Goal: Submit feedback/report problem

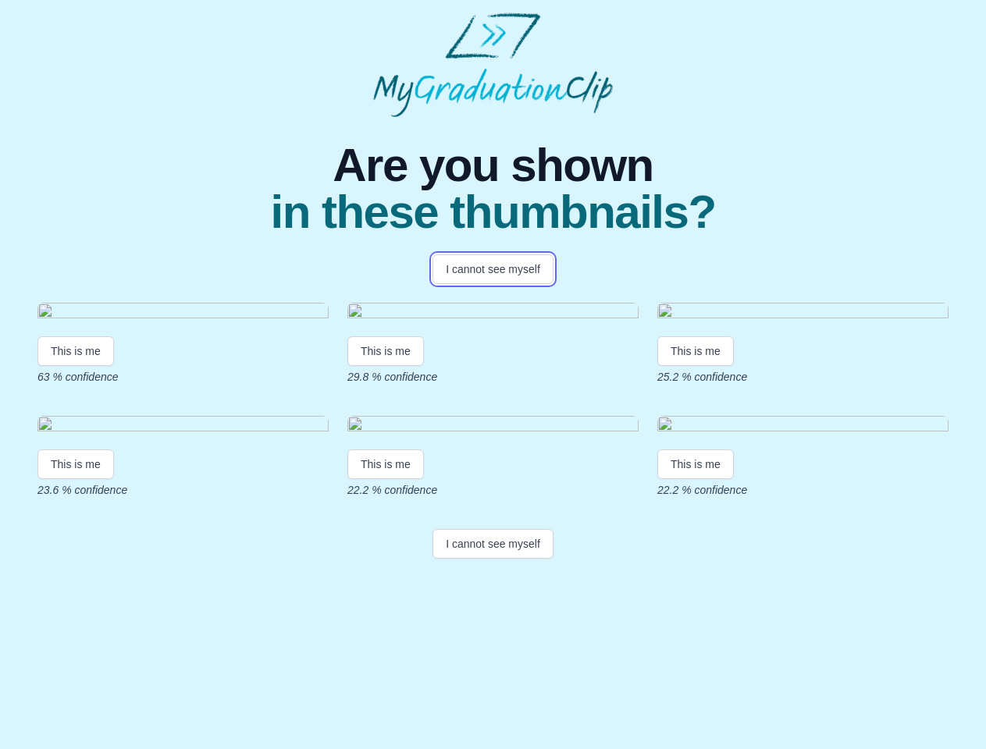
click at [493, 269] on button "I cannot see myself" at bounding box center [492, 269] width 121 height 30
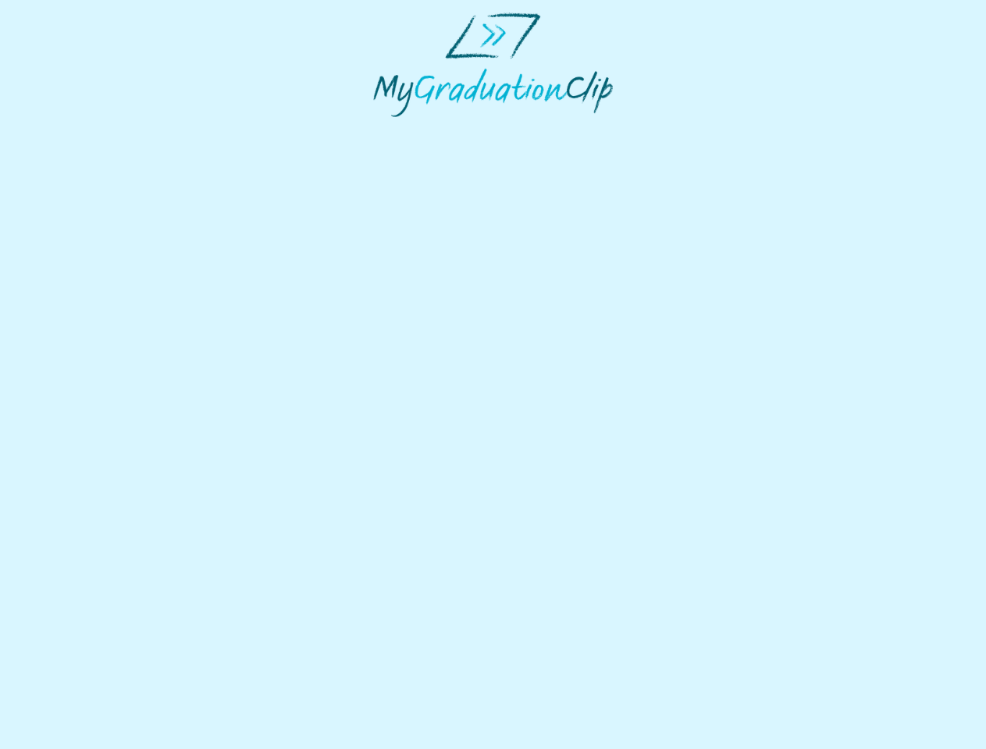
click at [76, 130] on html at bounding box center [493, 65] width 986 height 130
click at [388, 130] on html at bounding box center [493, 65] width 986 height 130
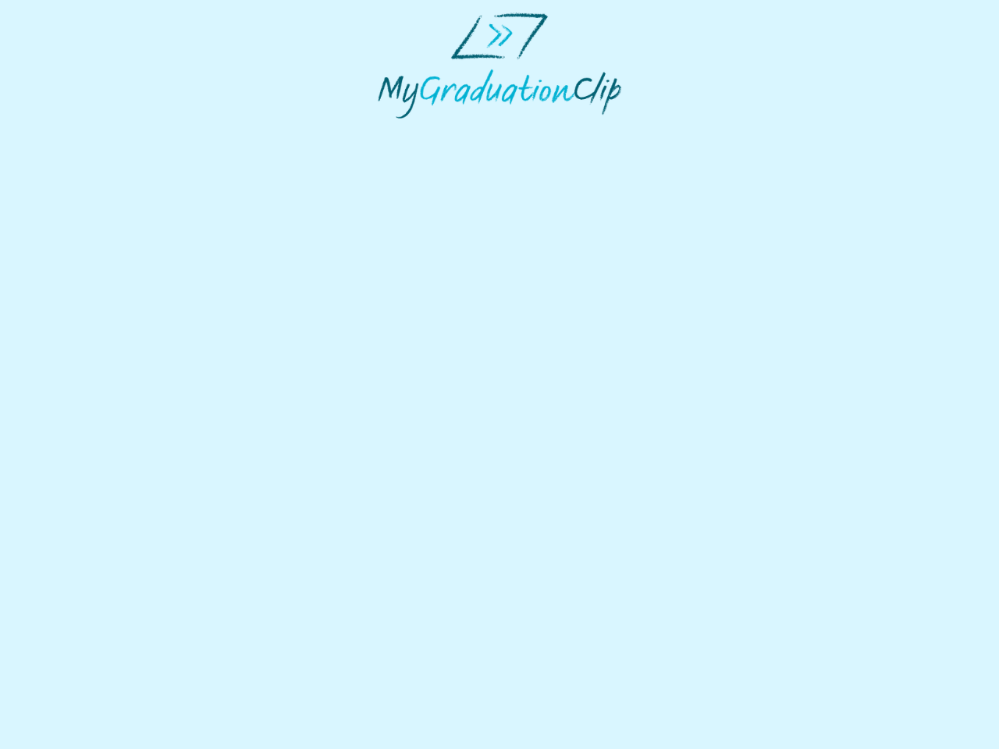
click at [699, 131] on html at bounding box center [499, 65] width 999 height 131
click at [76, 131] on html at bounding box center [499, 65] width 999 height 131
click at [388, 131] on html at bounding box center [499, 65] width 999 height 131
click at [699, 131] on html at bounding box center [499, 65] width 999 height 131
